Goal: Information Seeking & Learning: Find contact information

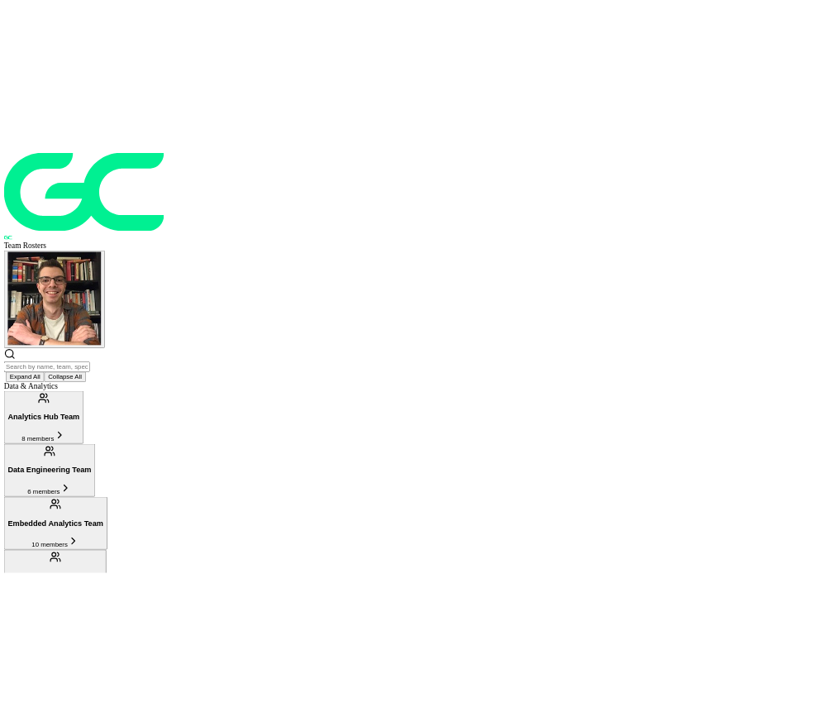
scroll to position [1622, 0]
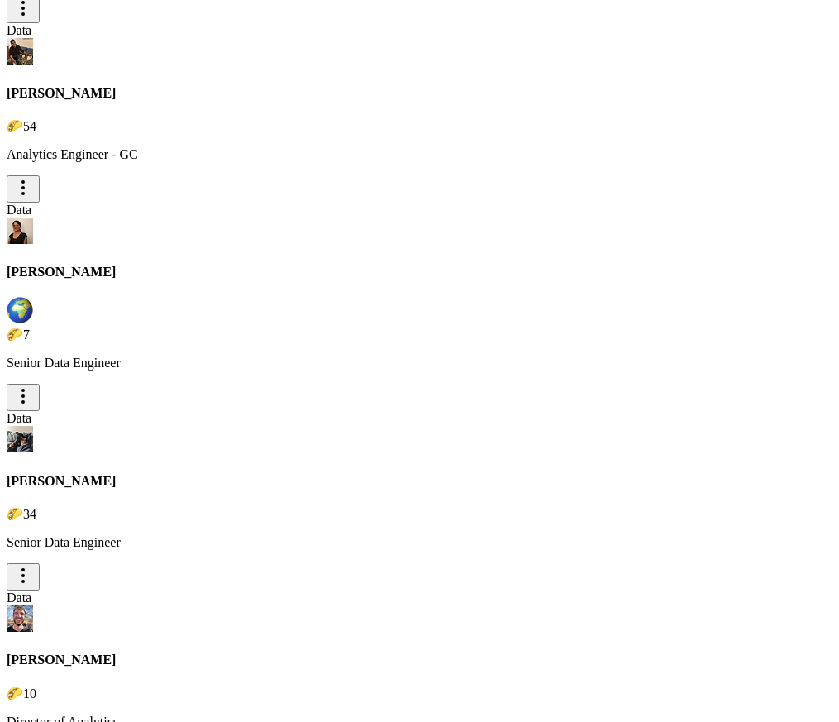
scroll to position [2061, 0]
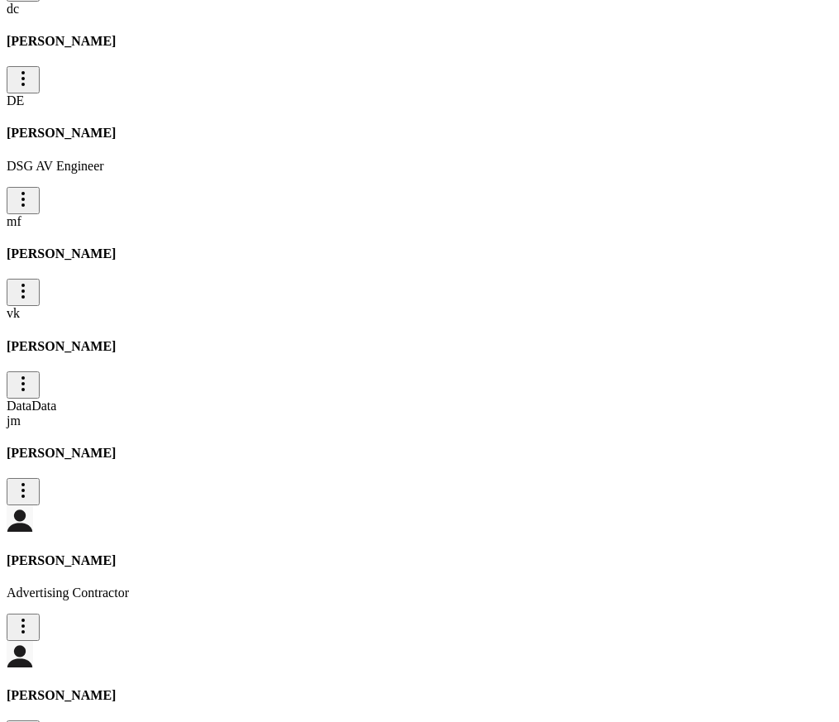
scroll to position [11630, 0]
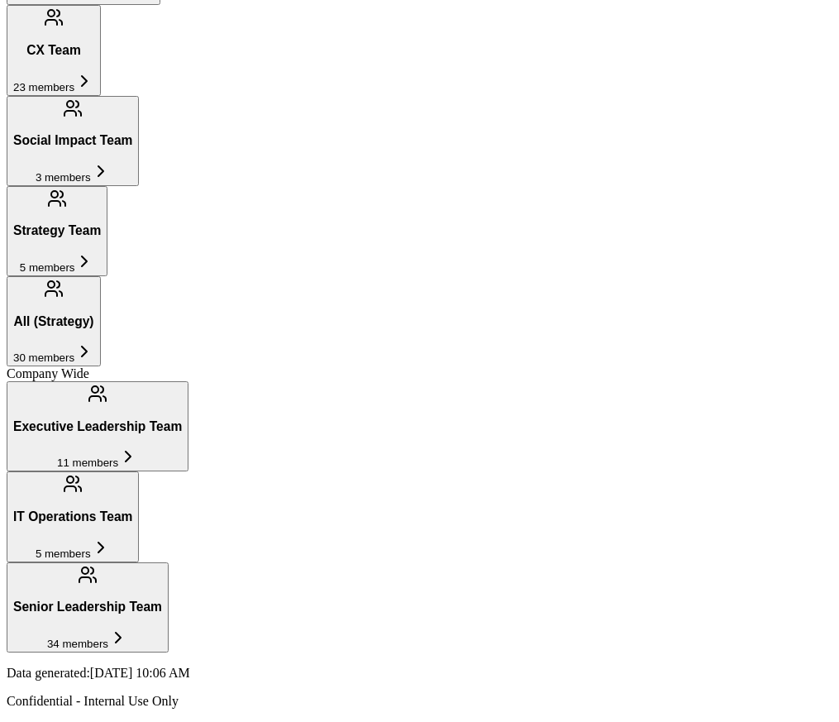
scroll to position [1241, 0]
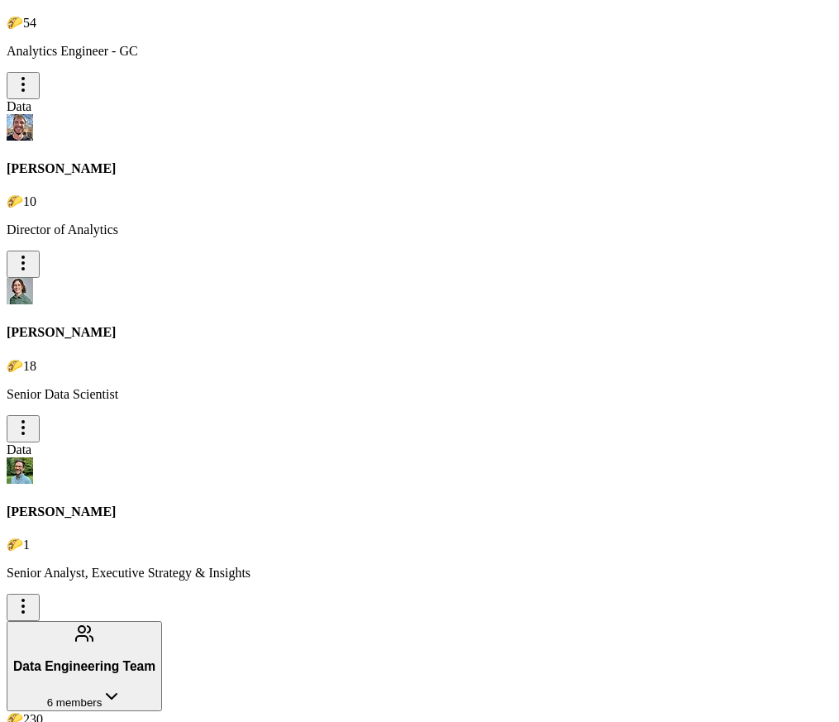
scroll to position [20132, 0]
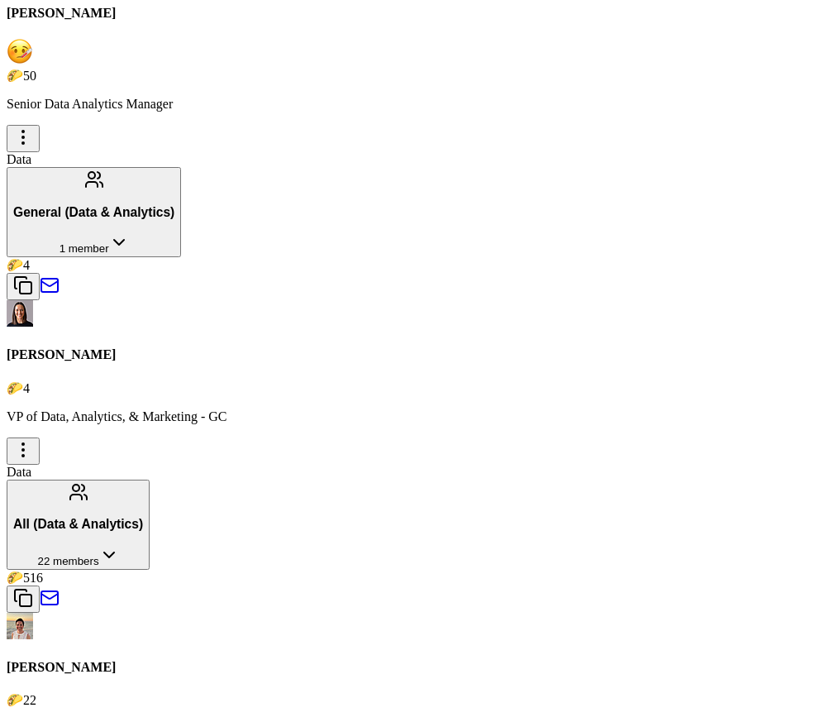
scroll to position [4802, 0]
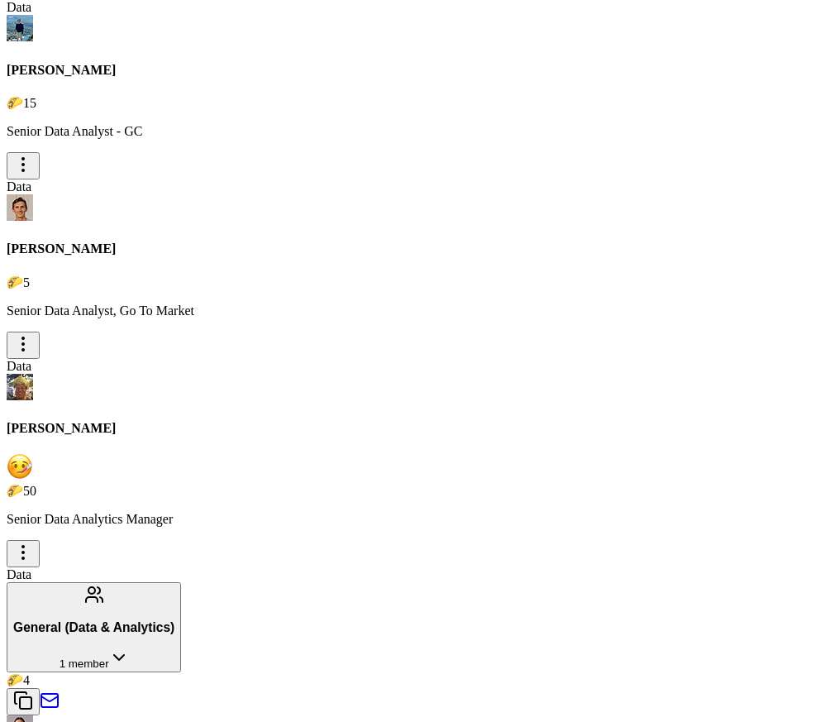
scroll to position [4405, 0]
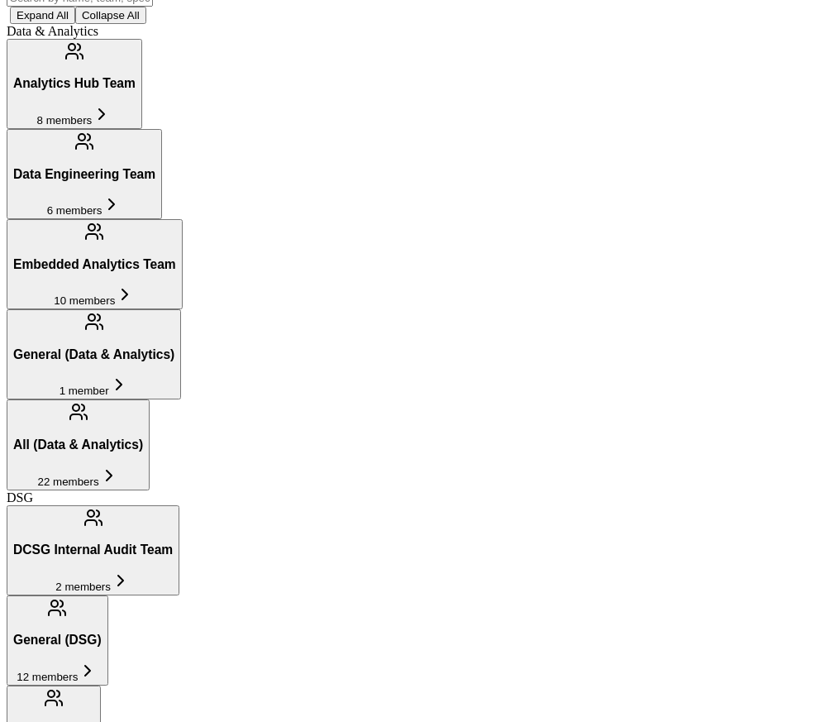
scroll to position [0, 0]
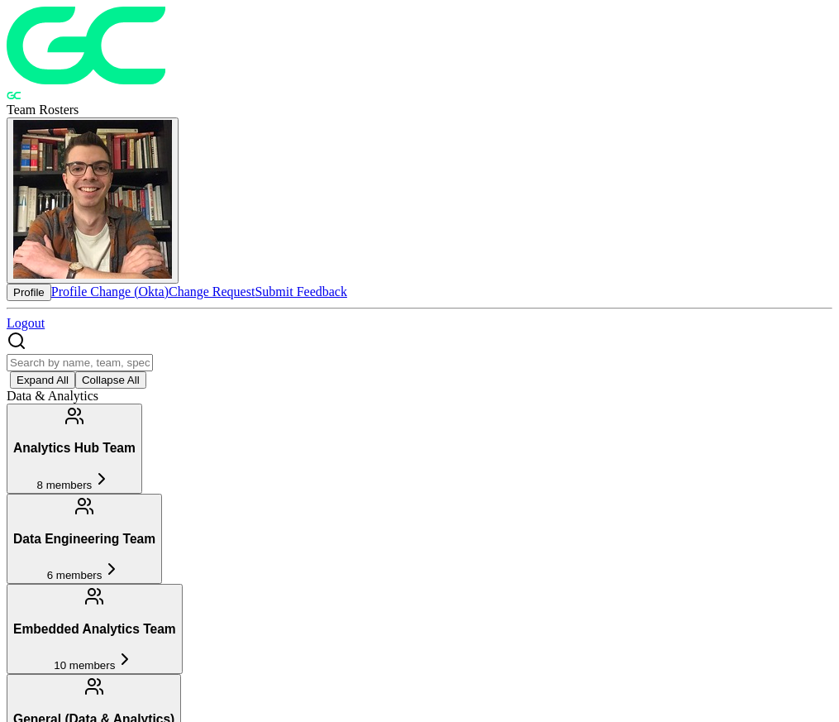
click at [172, 120] on img "button" at bounding box center [92, 199] width 159 height 159
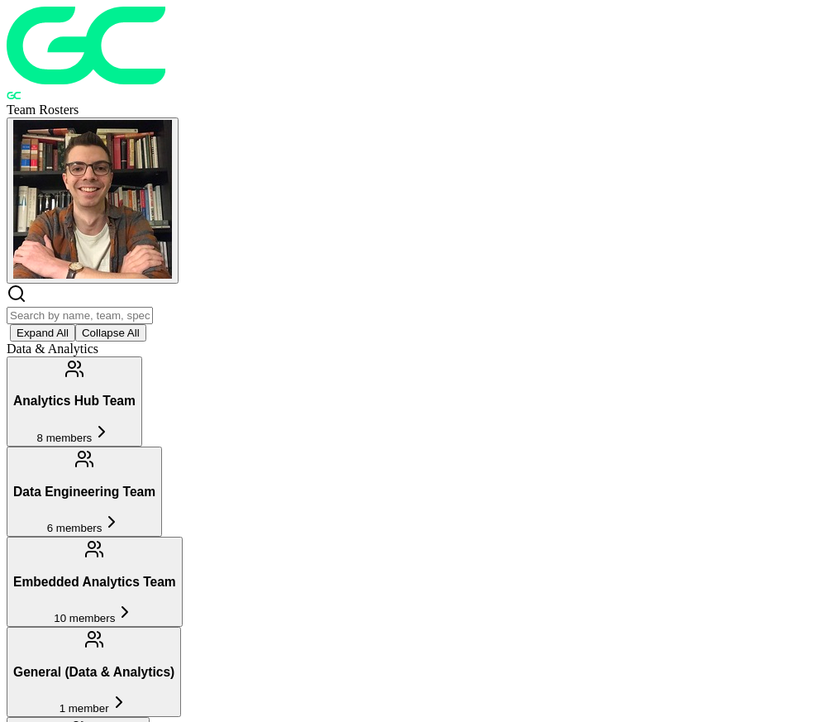
click at [172, 120] on img "button" at bounding box center [92, 199] width 159 height 159
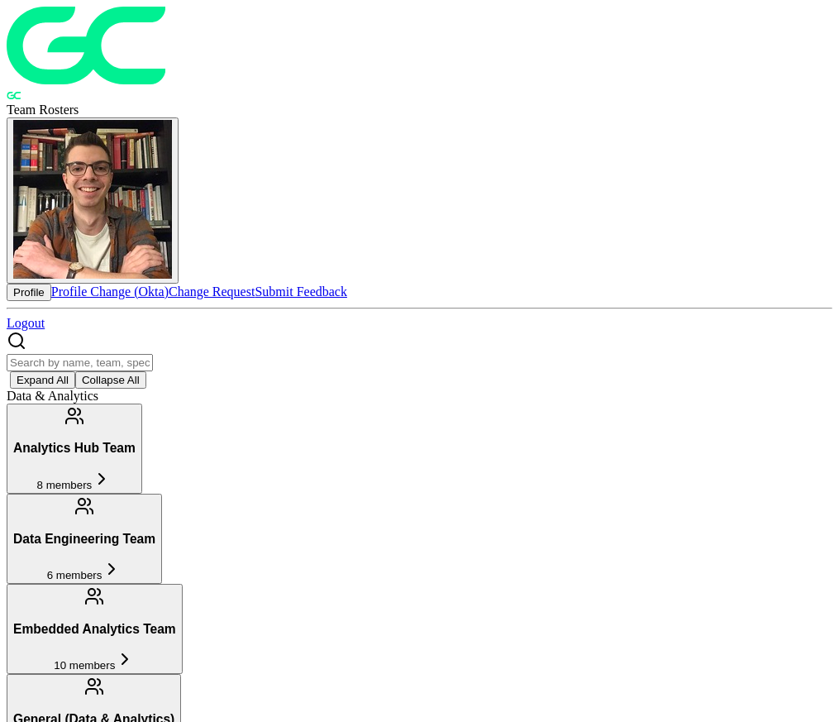
click at [51, 283] on button "Profile" at bounding box center [29, 291] width 45 height 17
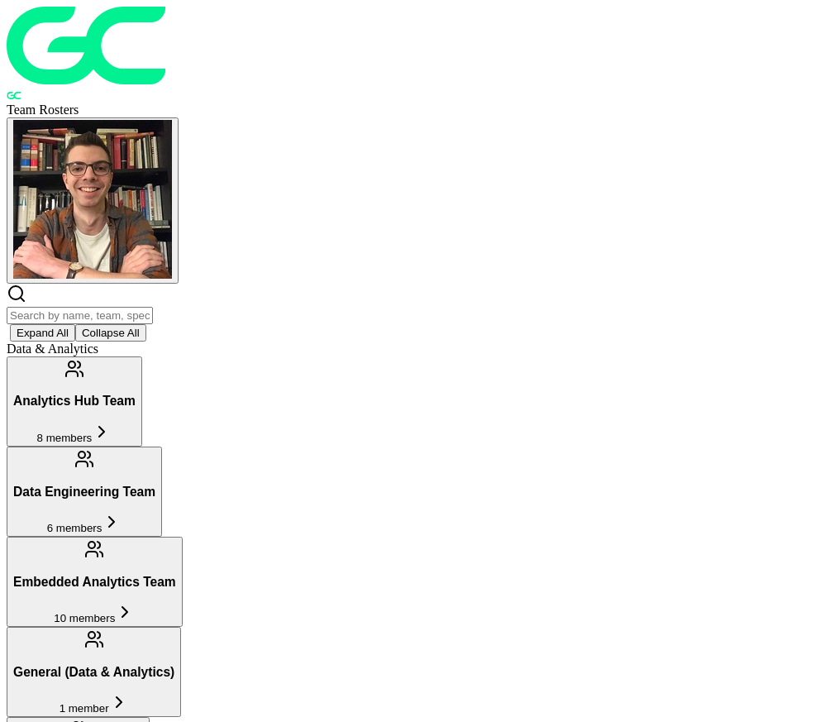
click at [153, 307] on input "text" at bounding box center [80, 315] width 146 height 17
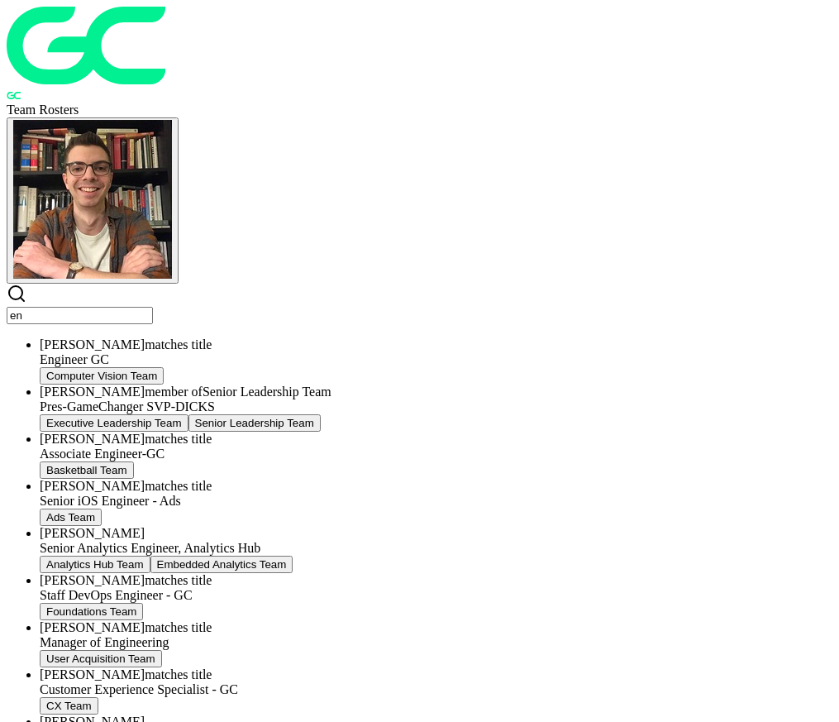
type input "e"
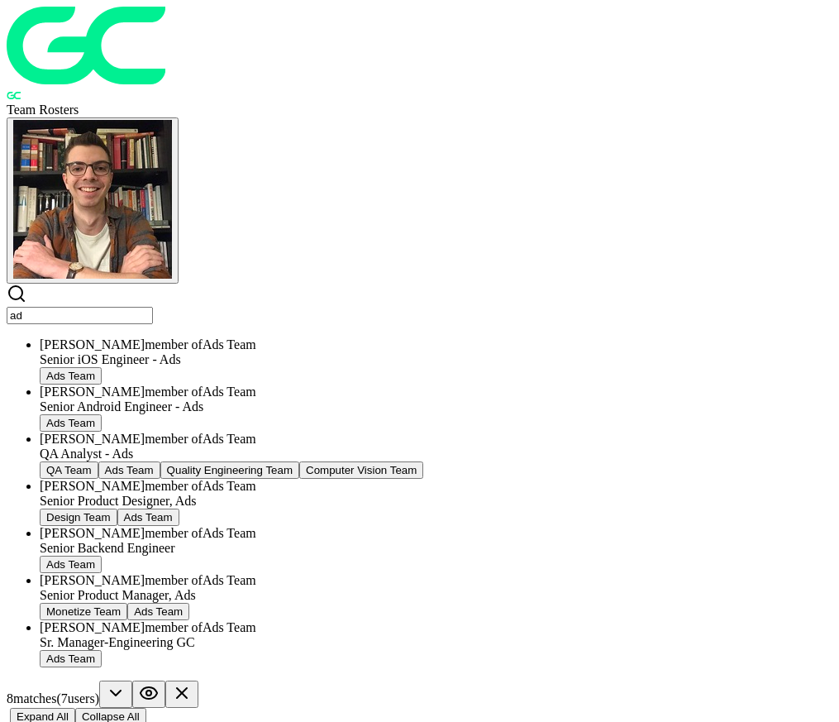
type input "a"
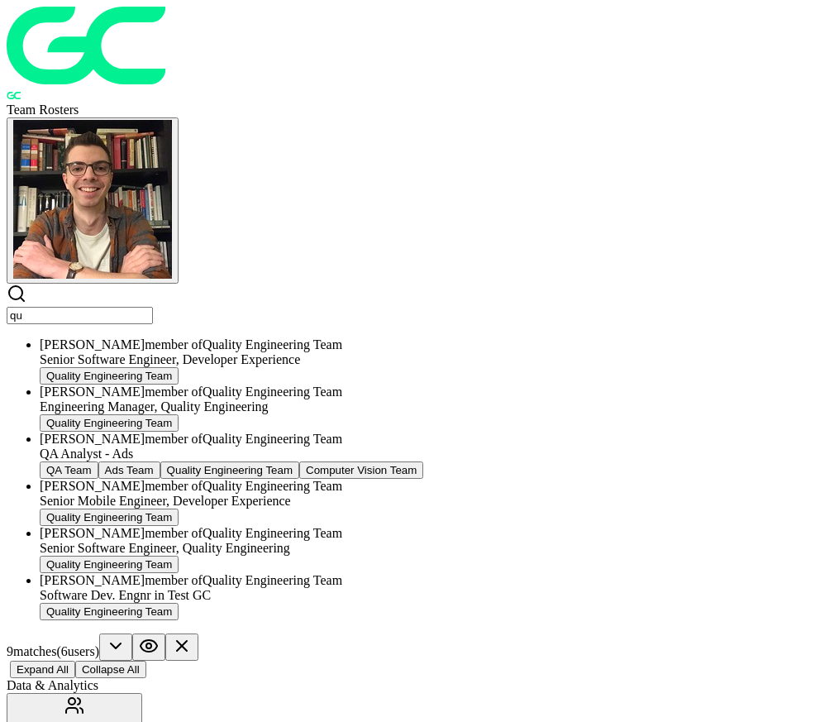
type input "q"
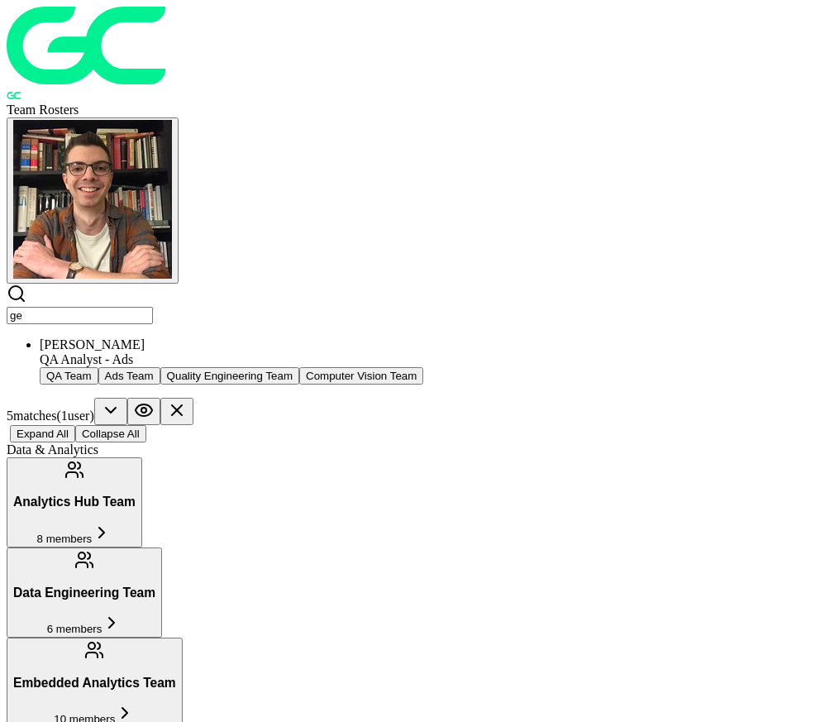
type input "g"
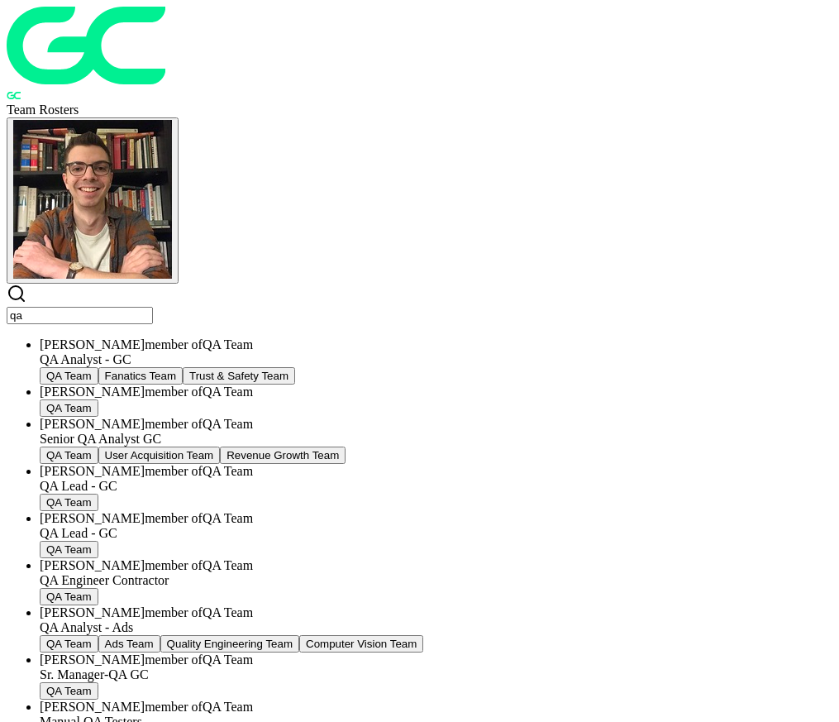
type input "q"
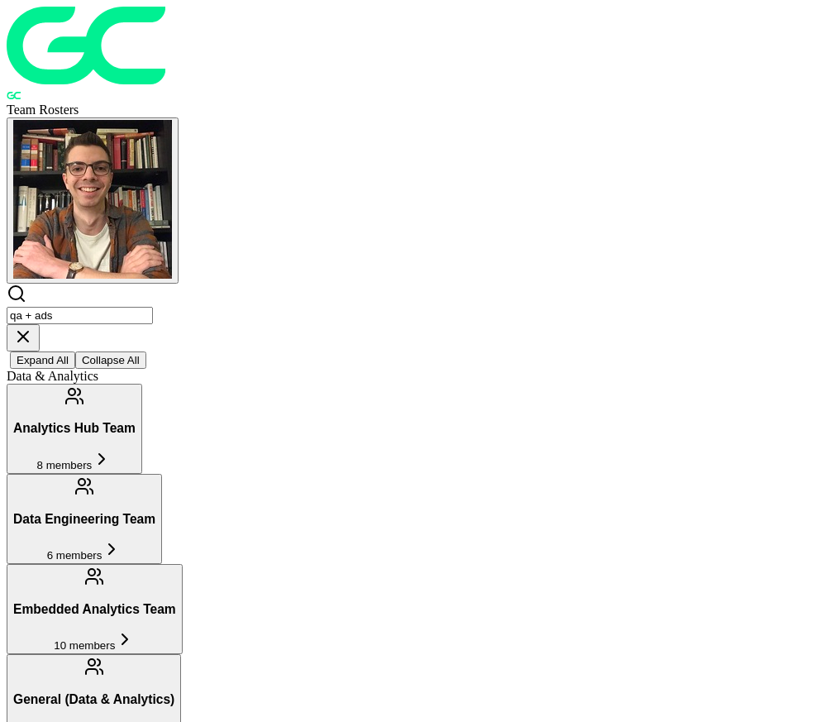
type input "qa + ads"
click at [33, 326] on icon at bounding box center [23, 336] width 20 height 20
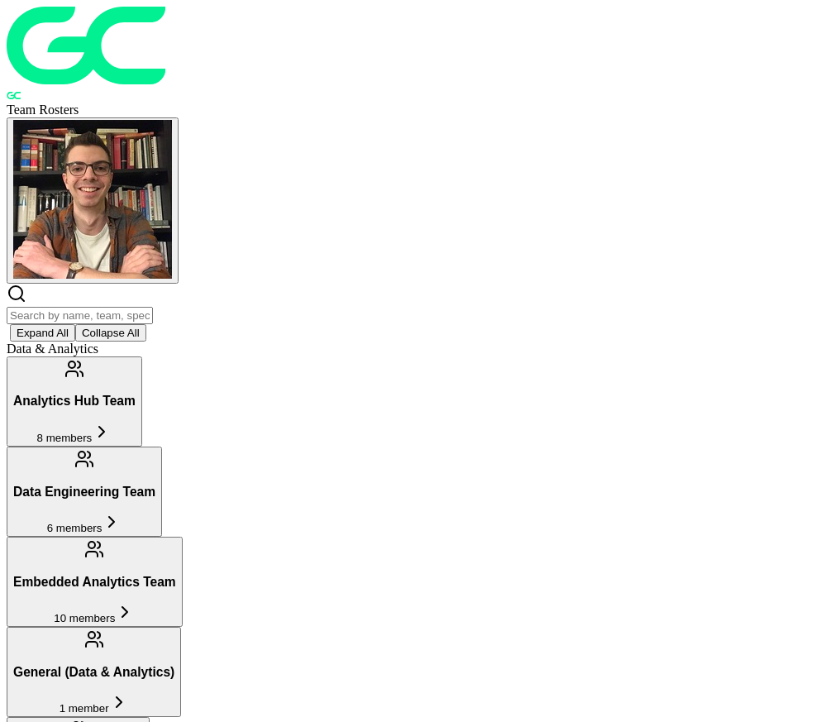
click at [153, 307] on input "text" at bounding box center [80, 315] width 146 height 17
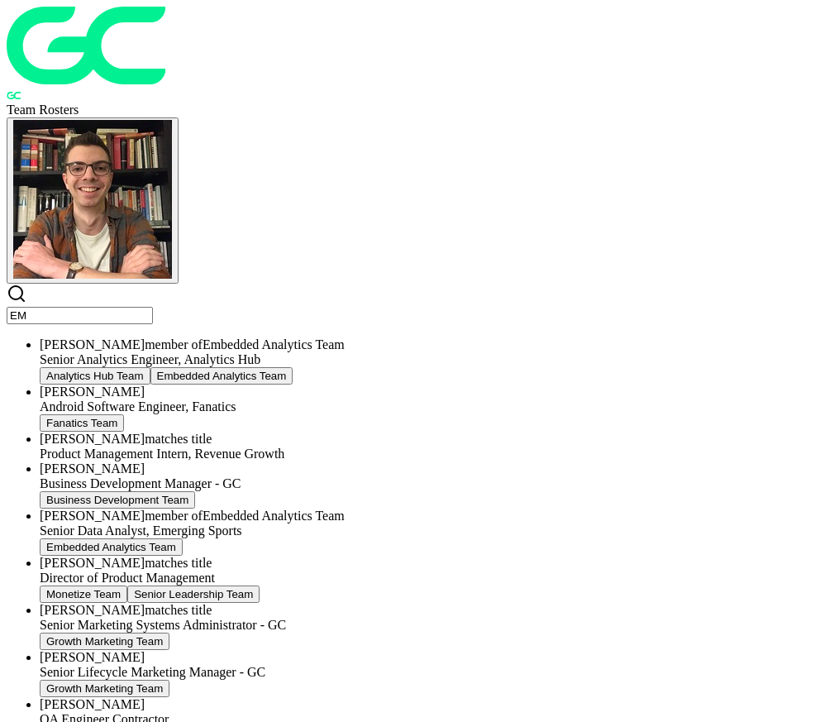
type input "E"
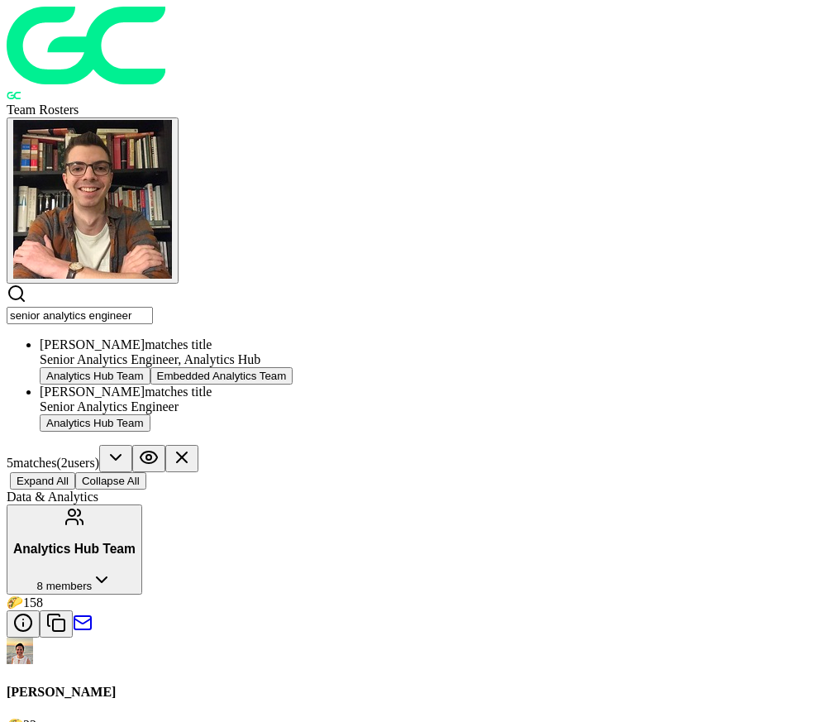
type input "senior analytics engineer"
click at [99, 455] on span "5 match es ( 2 user s )" at bounding box center [53, 462] width 93 height 14
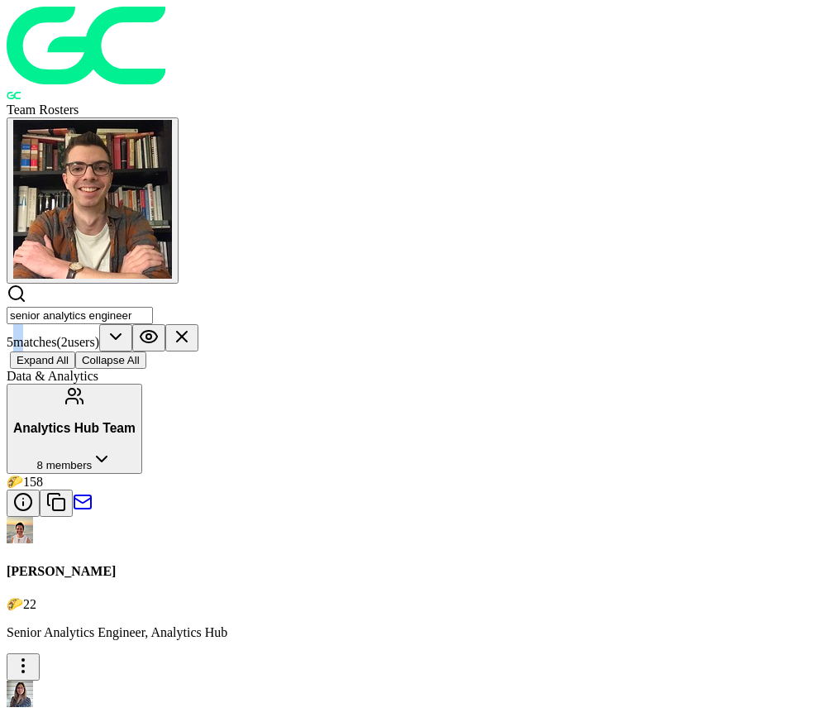
click at [99, 335] on span "5 match es ( 2 user s )" at bounding box center [53, 342] width 93 height 14
click at [192, 326] on icon at bounding box center [182, 336] width 20 height 20
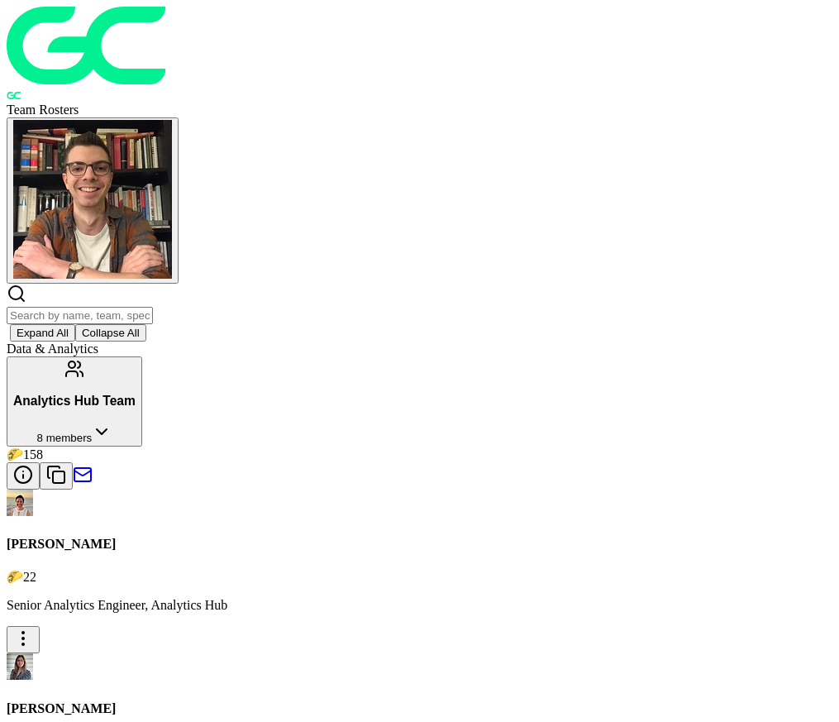
click at [142, 356] on button "Analytics Hub Team 8 members" at bounding box center [75, 401] width 136 height 90
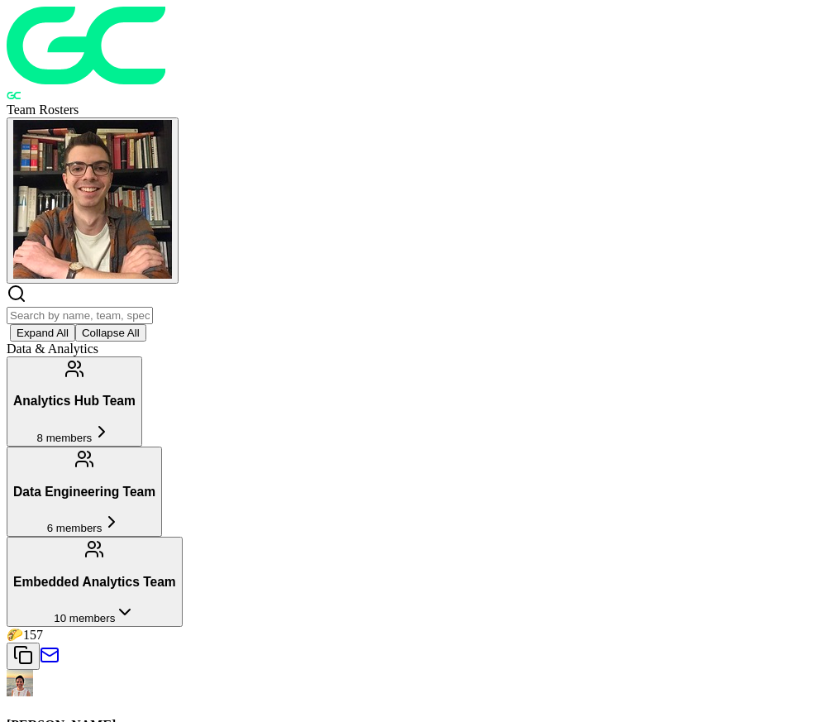
click at [183, 536] on button "Embedded Analytics Team 10 members" at bounding box center [95, 581] width 176 height 90
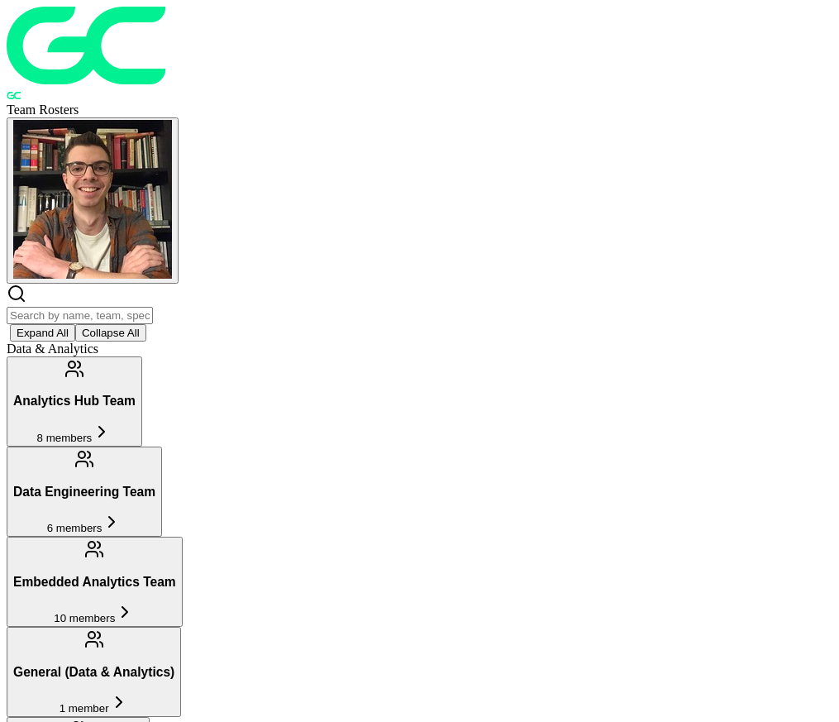
click at [146, 324] on button "Collapse All" at bounding box center [110, 332] width 71 height 17
click at [153, 307] on input "text" at bounding box center [80, 315] width 146 height 17
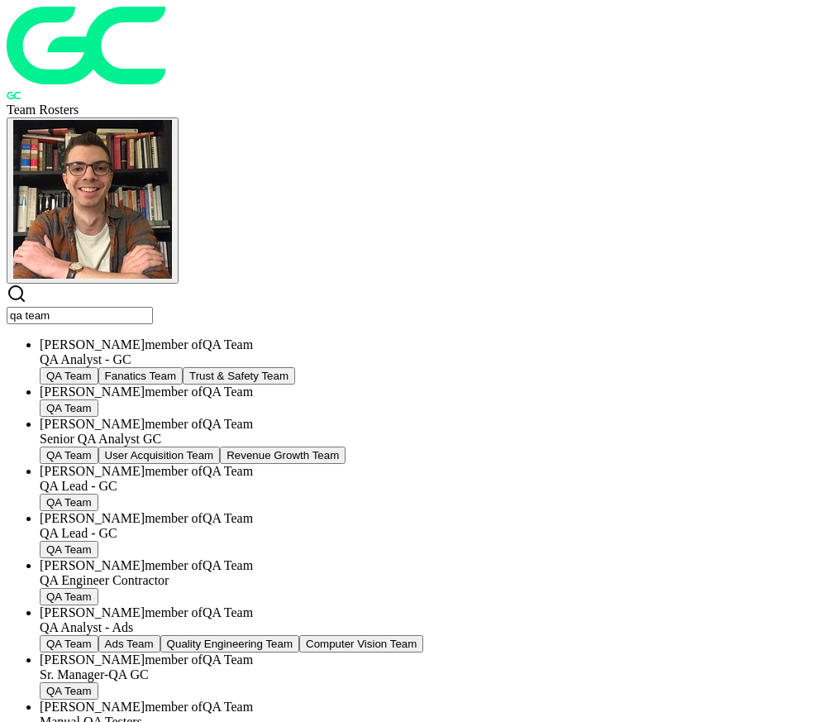
type input "qa team"
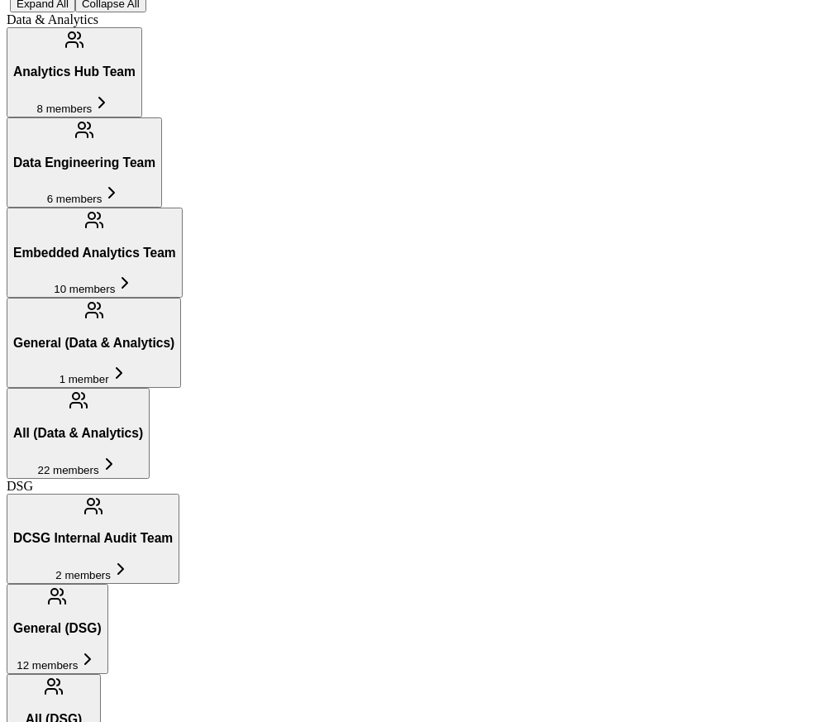
scroll to position [364, 0]
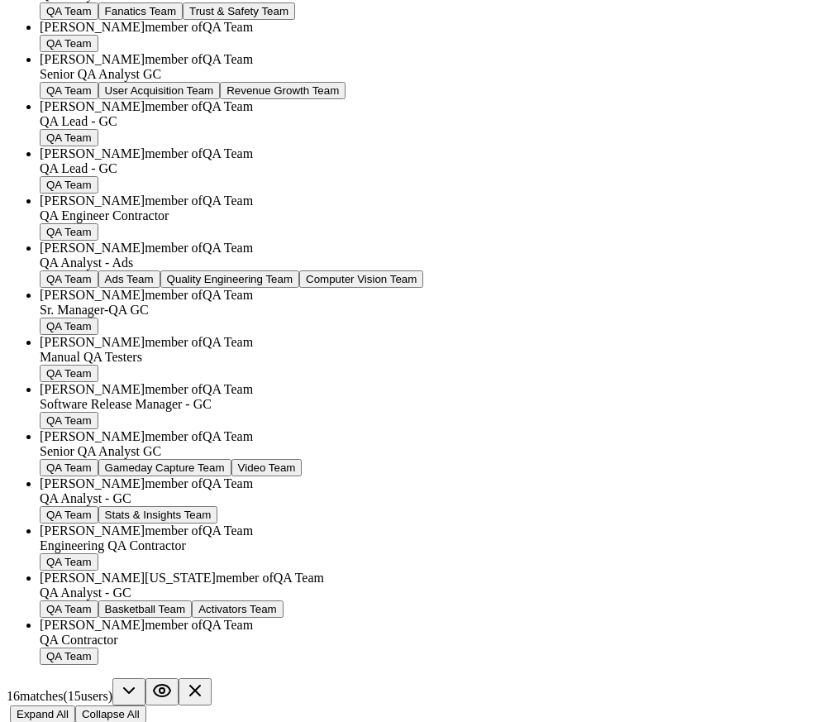
type input "qa team"
click at [139, 680] on icon at bounding box center [129, 690] width 20 height 20
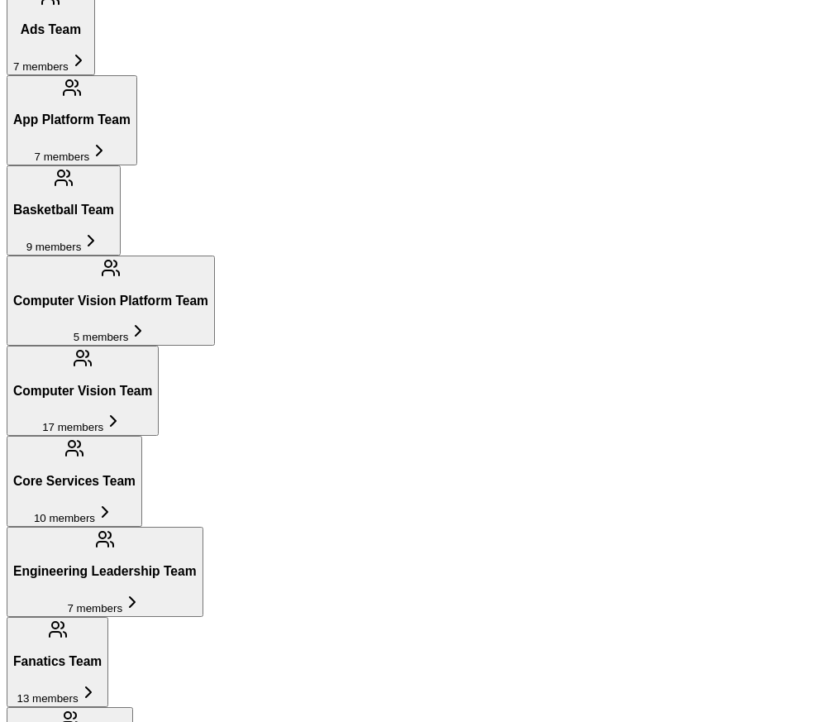
scroll to position [1275, 0]
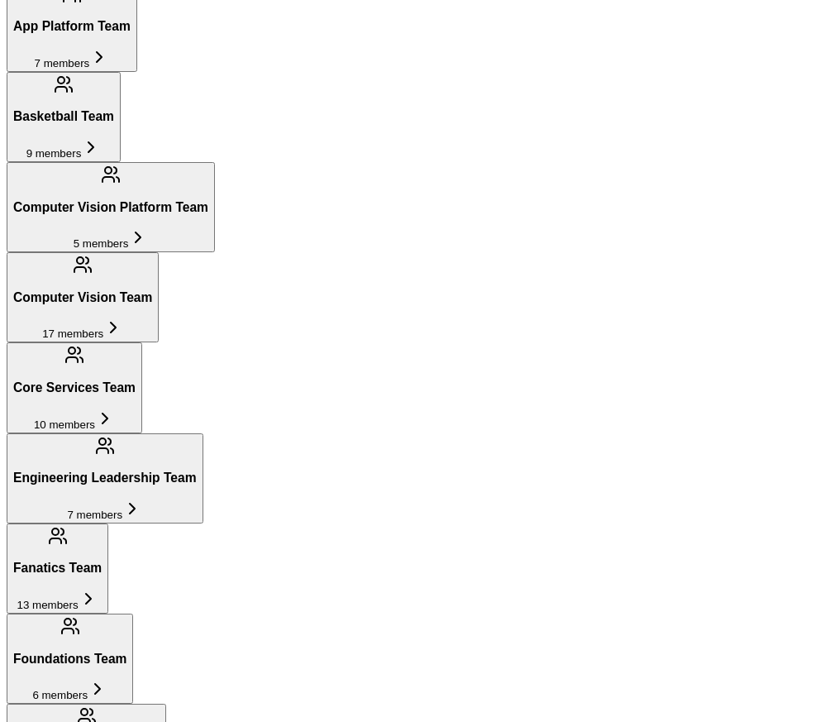
scroll to position [1336, 0]
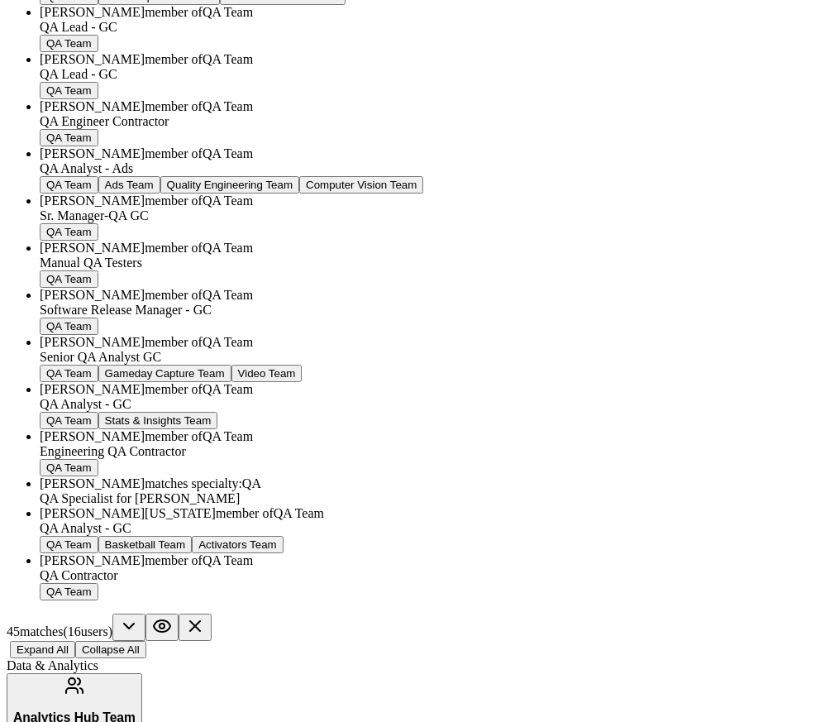
type input "qa"
click at [172, 616] on icon at bounding box center [162, 626] width 20 height 20
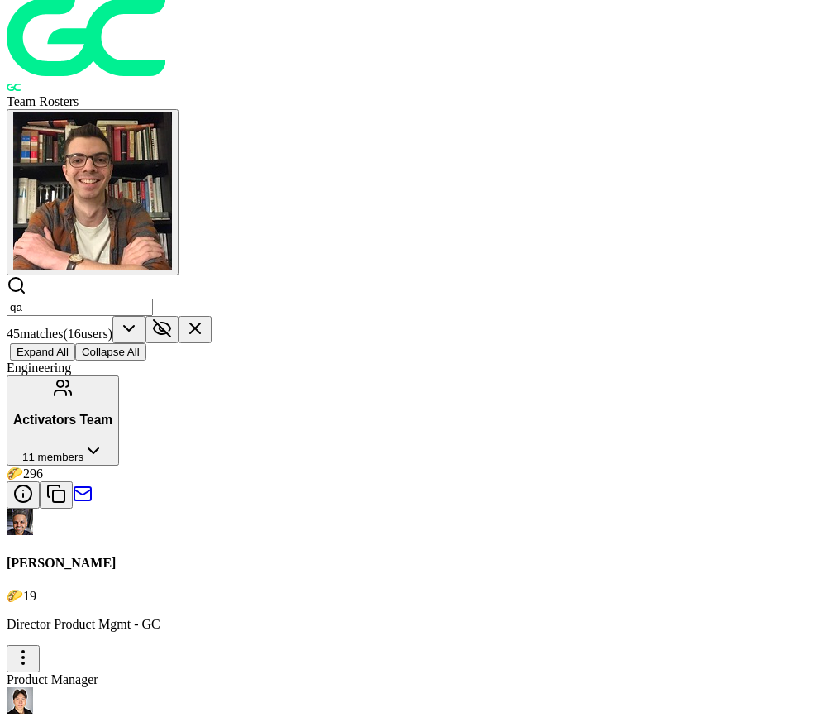
scroll to position [0, 0]
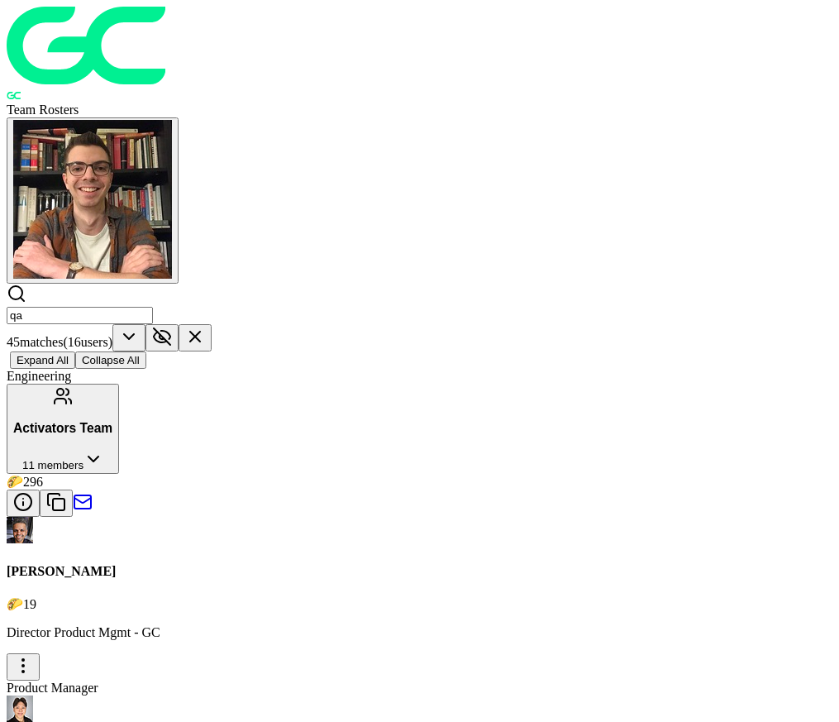
click at [205, 326] on icon at bounding box center [195, 336] width 20 height 20
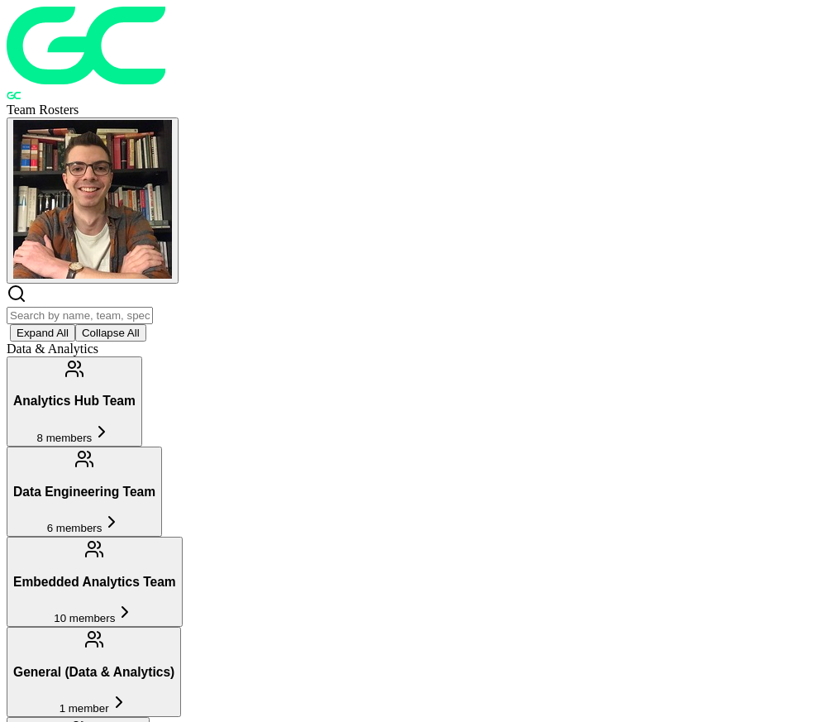
click at [153, 307] on input "text" at bounding box center [80, 315] width 146 height 17
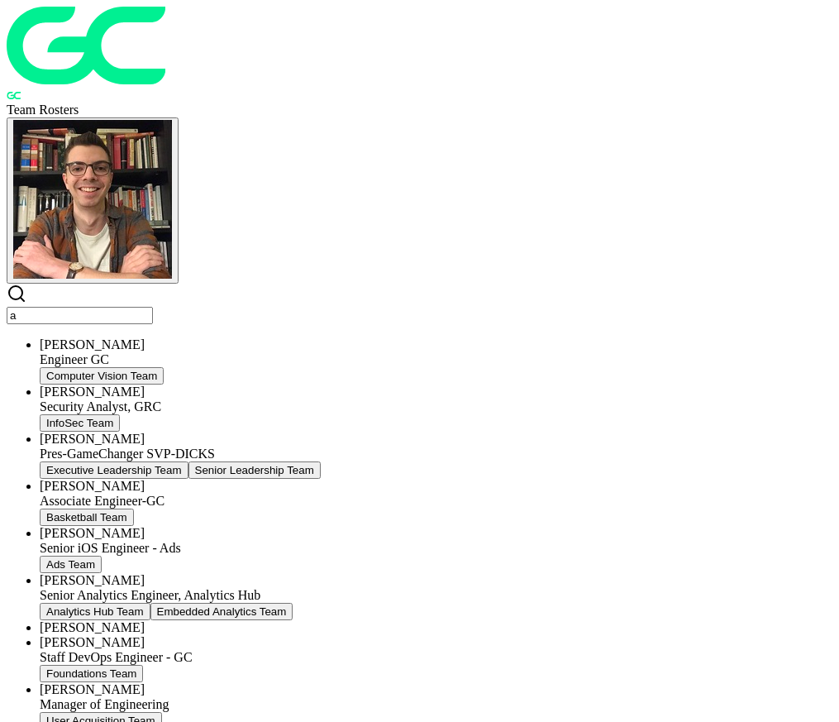
type input "a"
click at [172, 120] on img "button" at bounding box center [92, 199] width 159 height 159
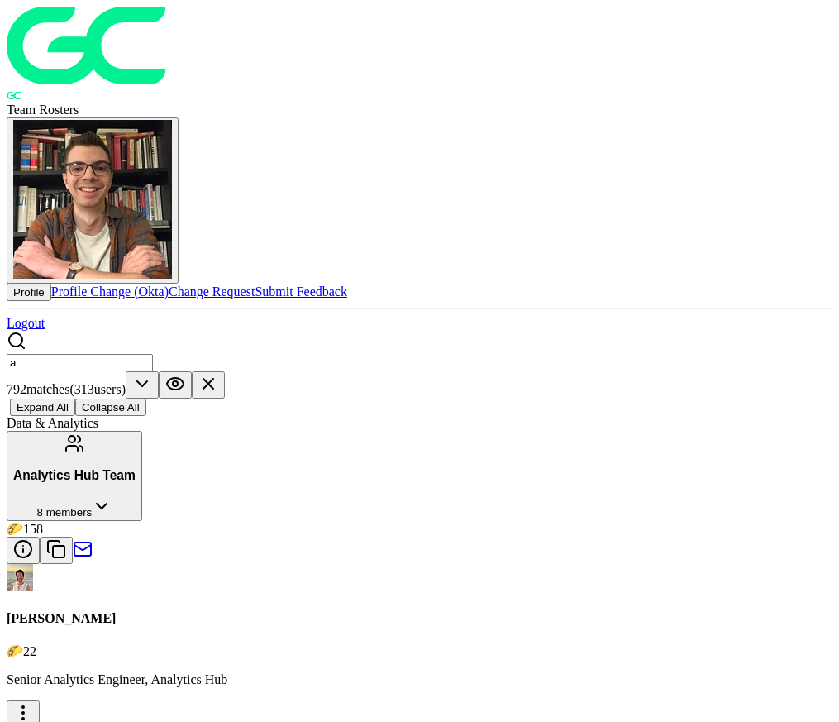
click at [313, 71] on div "Team Rosters Profile Profile Change (Okta) Change Request Submit Feedback Logou…" at bounding box center [420, 211] width 826 height 409
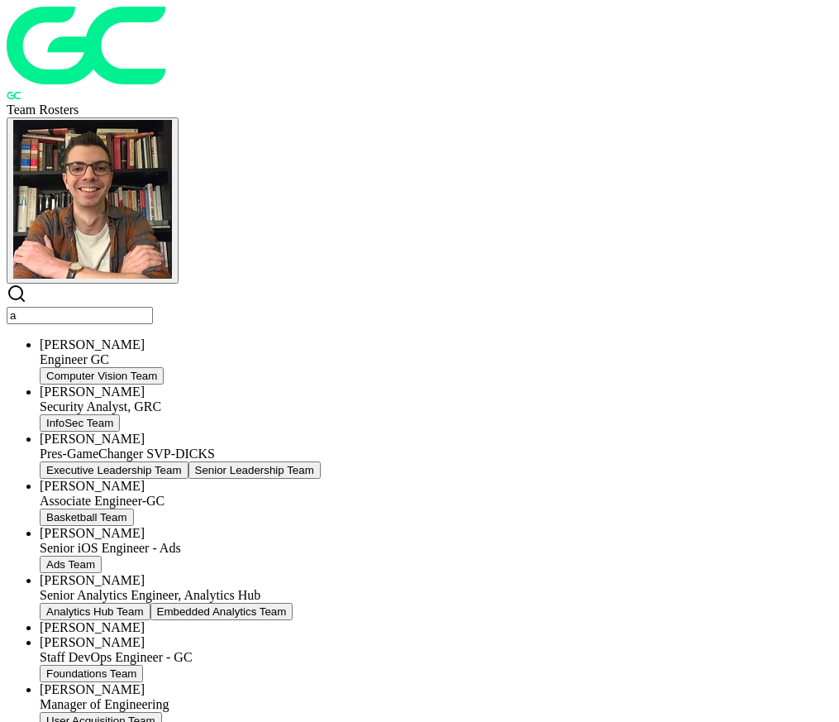
click at [153, 307] on input "a" at bounding box center [80, 315] width 146 height 17
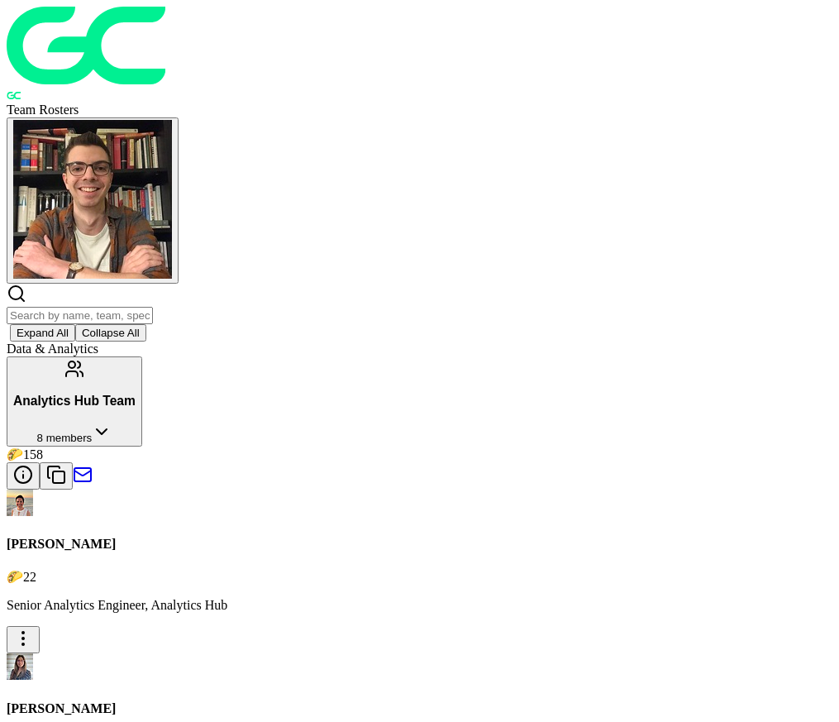
click at [79, 102] on span "Team Rosters" at bounding box center [43, 109] width 72 height 14
click at [172, 120] on img "button" at bounding box center [92, 199] width 159 height 159
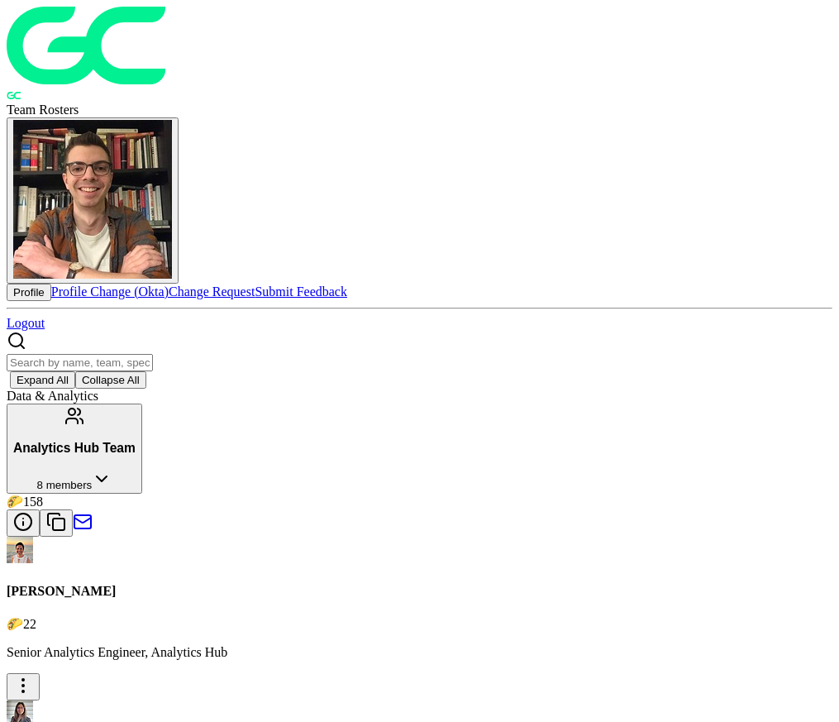
click at [51, 283] on button "Profile" at bounding box center [29, 291] width 45 height 17
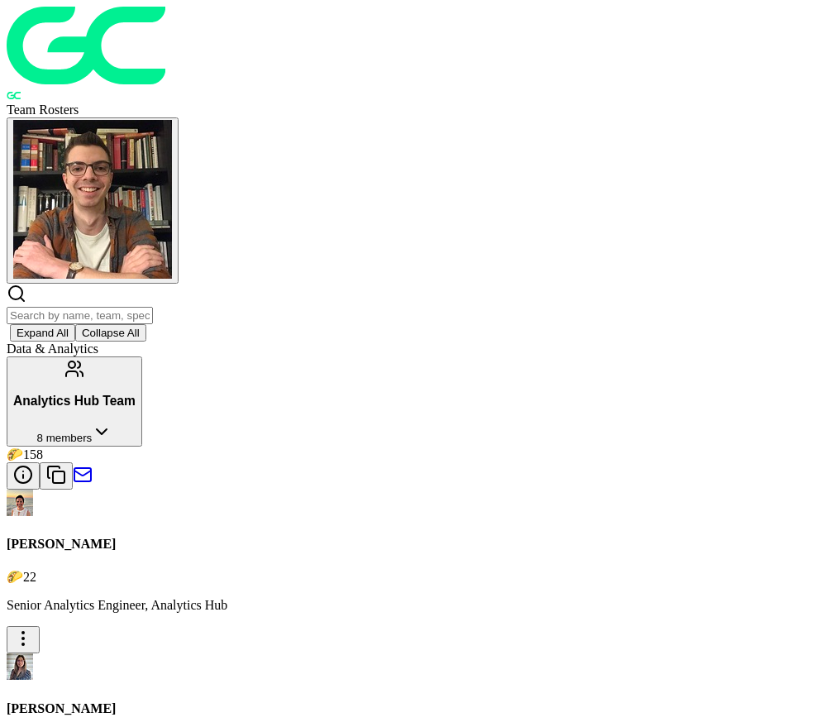
click at [172, 120] on img "button" at bounding box center [92, 199] width 159 height 159
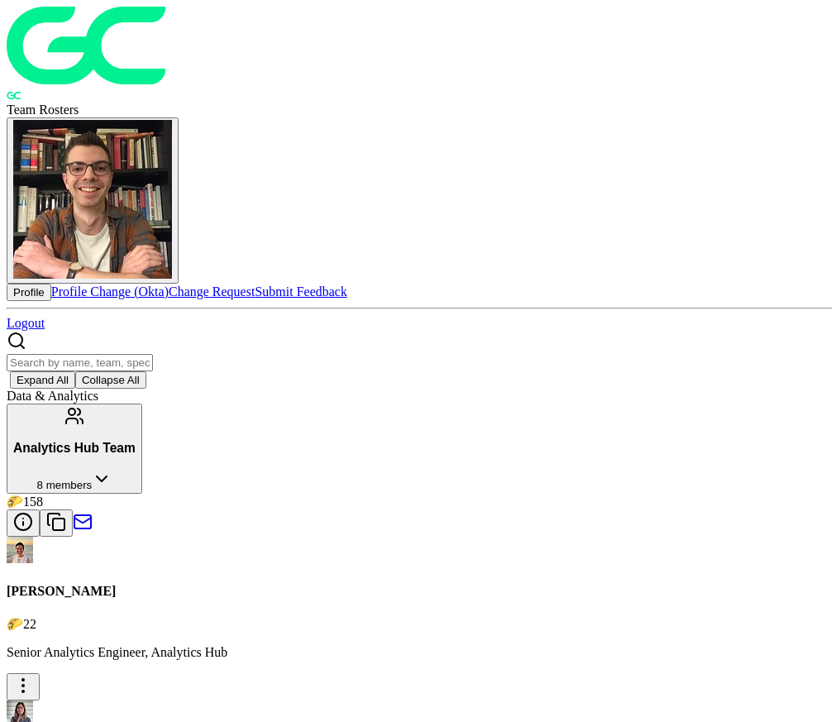
click at [172, 120] on img "button" at bounding box center [92, 199] width 159 height 159
click at [508, 75] on div "Team Rosters Profile Profile Change (Okta) Change Request Submit Feedback Logou…" at bounding box center [420, 198] width 826 height 382
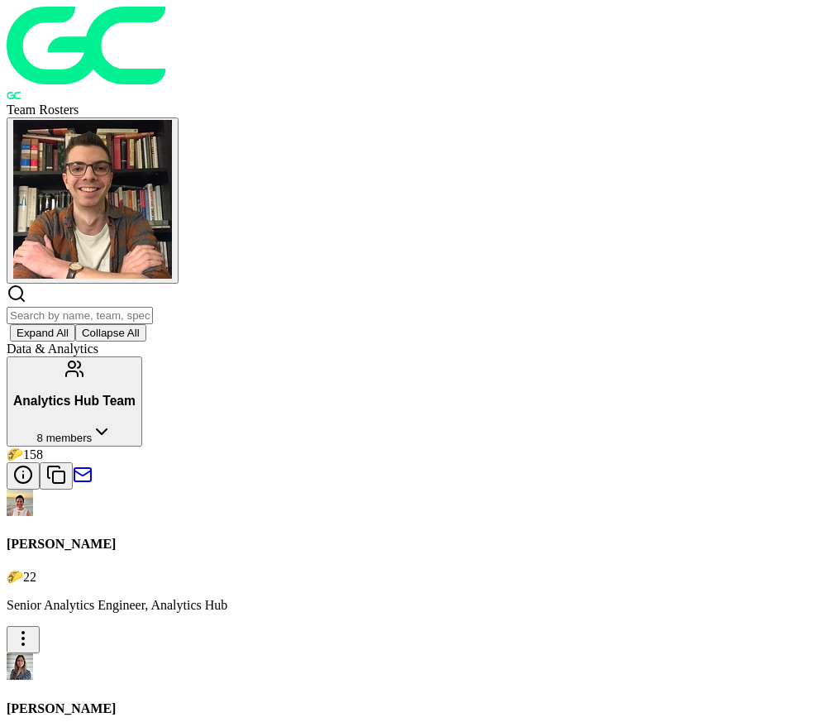
click at [153, 307] on input "text" at bounding box center [80, 315] width 146 height 17
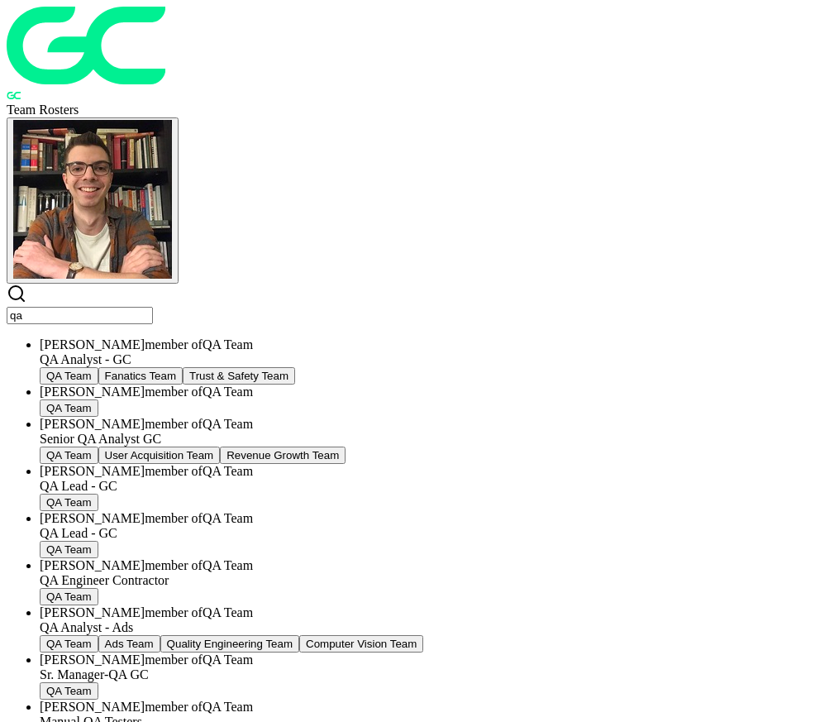
type input "qa"
click at [279, 352] on div "QA Analyst - GC" at bounding box center [436, 359] width 793 height 15
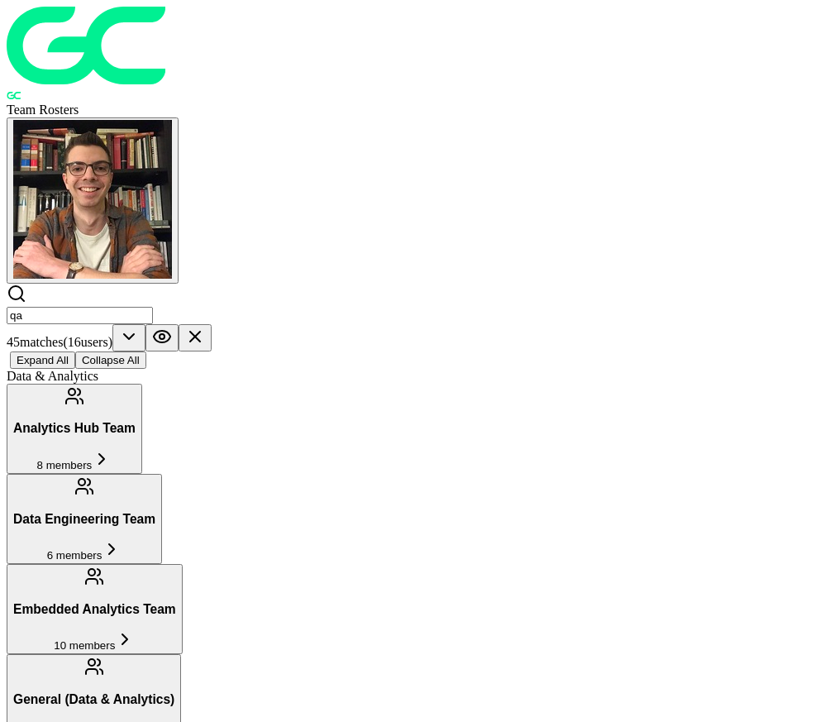
click at [153, 307] on input "qa" at bounding box center [80, 315] width 146 height 17
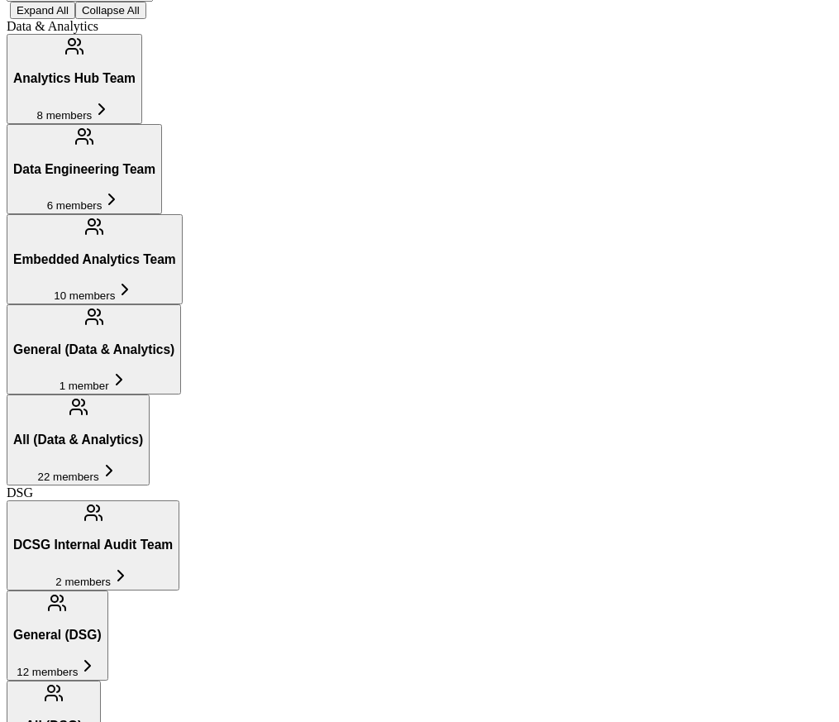
scroll to position [304, 0]
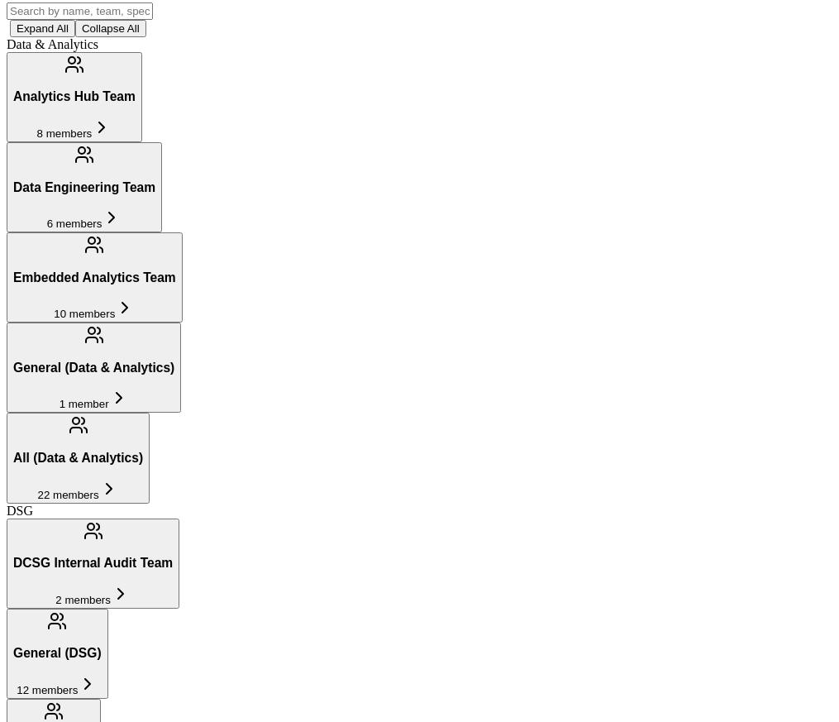
scroll to position [3, 0]
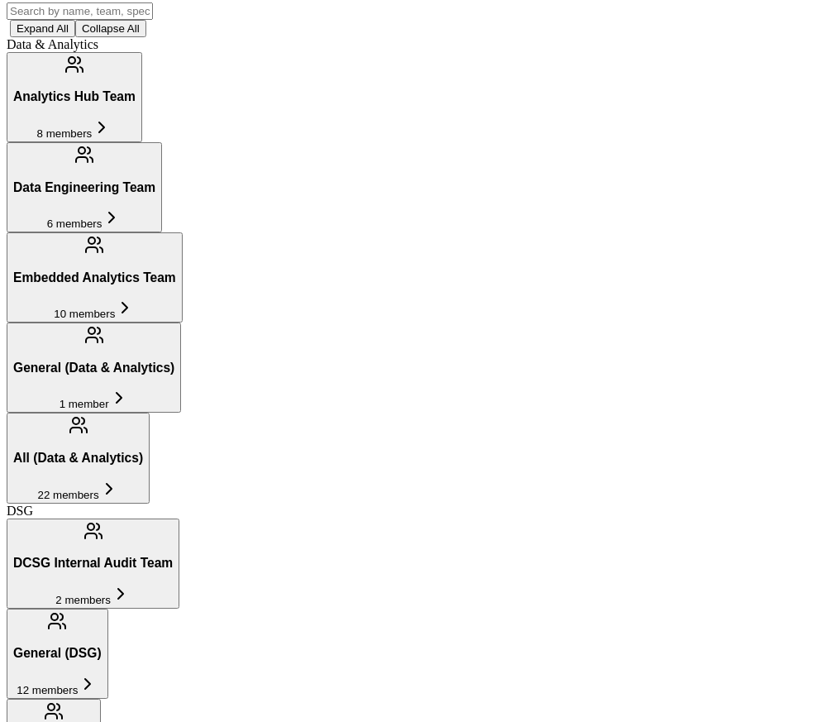
scroll to position [52, 0]
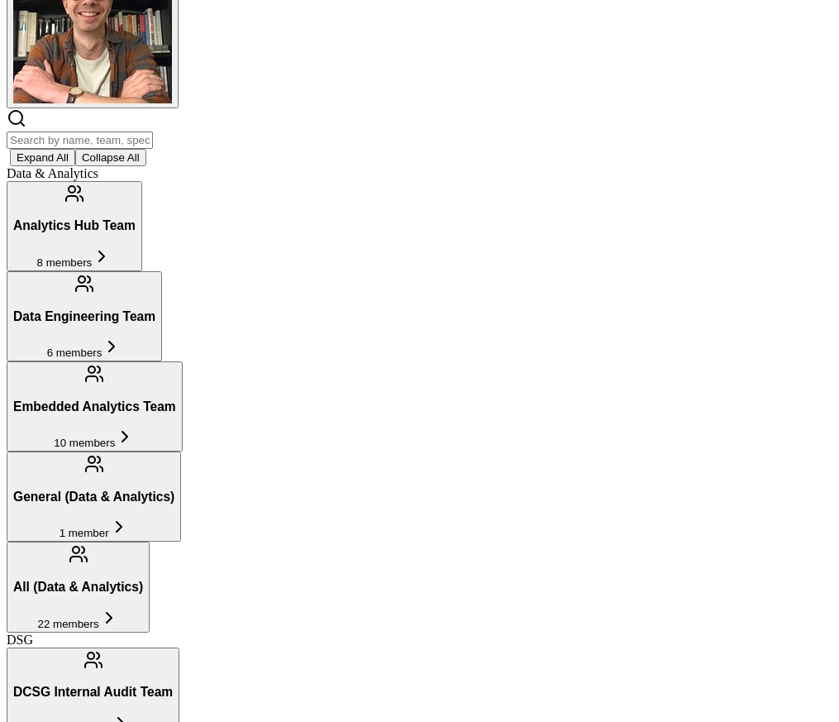
scroll to position [0, 0]
